Goal: Browse casually

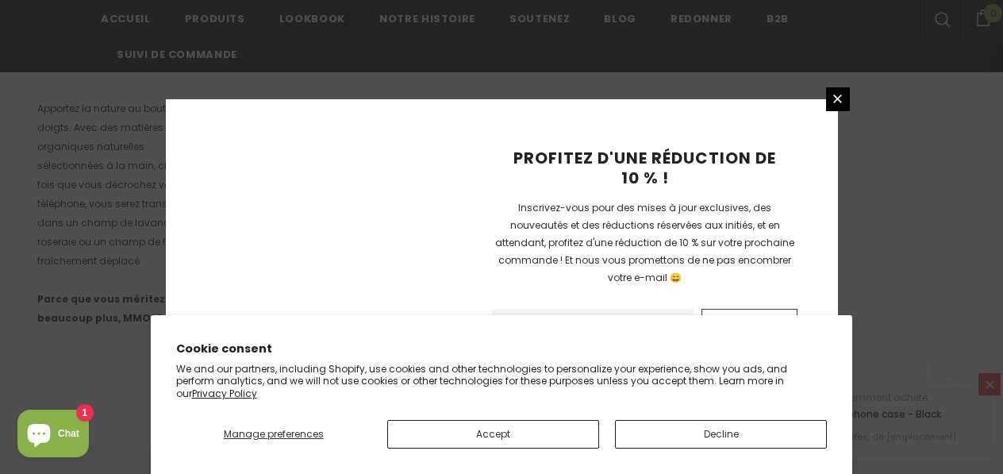
scroll to position [1224, 0]
